Goal: Check status: Check status

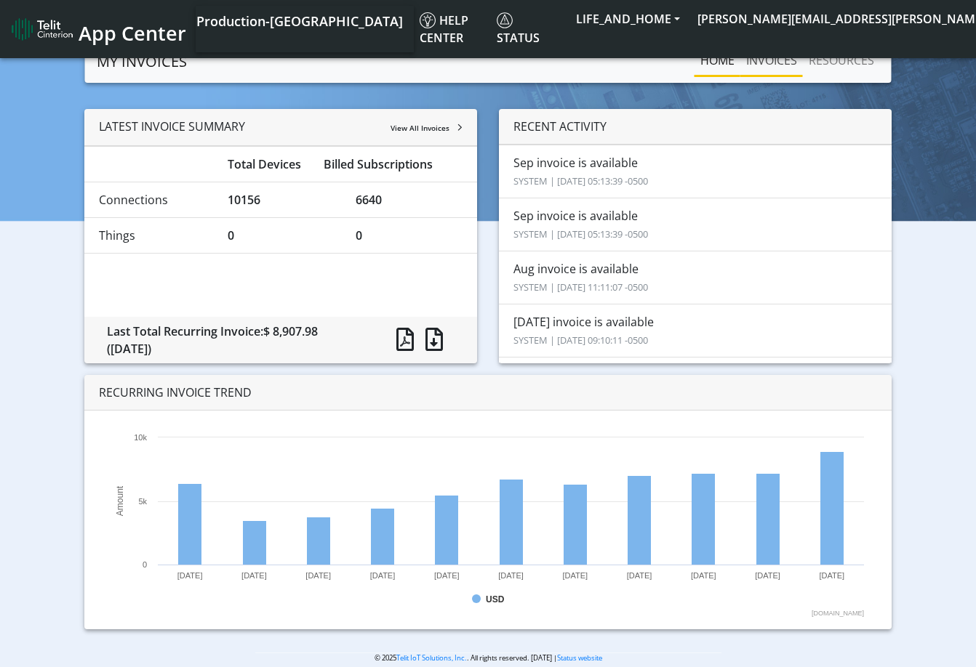
click at [784, 63] on link "INVOICES" at bounding box center [771, 60] width 63 height 29
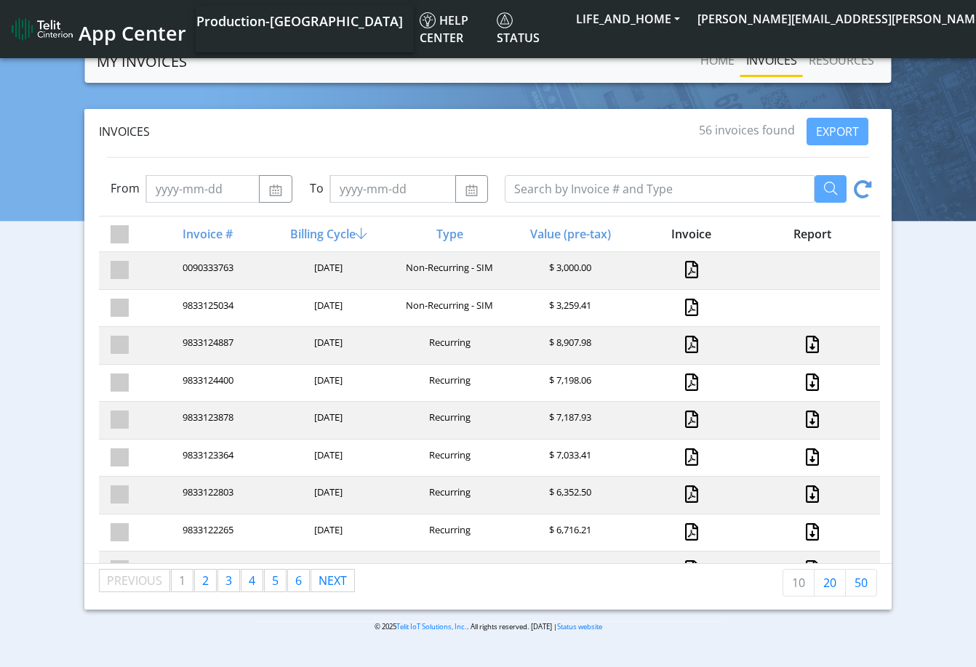
drag, startPoint x: 352, startPoint y: 454, endPoint x: 342, endPoint y: 448, distance: 11.1
click at [341, 454] on div "[DATE]" at bounding box center [327, 459] width 121 height 20
drag, startPoint x: 345, startPoint y: 414, endPoint x: 348, endPoint y: 404, distance: 10.8
click at [339, 414] on div "[DATE]" at bounding box center [327, 421] width 121 height 20
drag, startPoint x: 360, startPoint y: 385, endPoint x: 340, endPoint y: 356, distance: 35.5
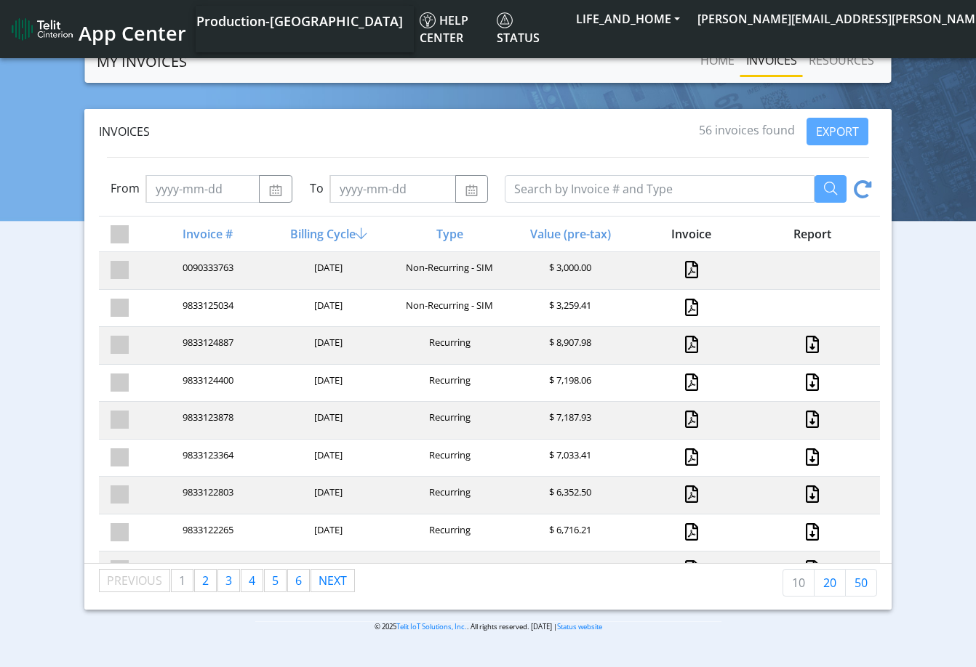
click at [339, 366] on div "9833124400 [DATE] Recurring $ 7,198.06" at bounding box center [489, 383] width 781 height 38
drag, startPoint x: 351, startPoint y: 333, endPoint x: 337, endPoint y: 340, distance: 16.3
click at [337, 340] on div "9833124887 [DATE] Recurring $ 8,907.98" at bounding box center [489, 345] width 781 height 38
click at [381, 334] on div "9833124887 [DATE] Recurring $ 8,907.98" at bounding box center [489, 345] width 781 height 38
